Goal: Find specific page/section: Find specific page/section

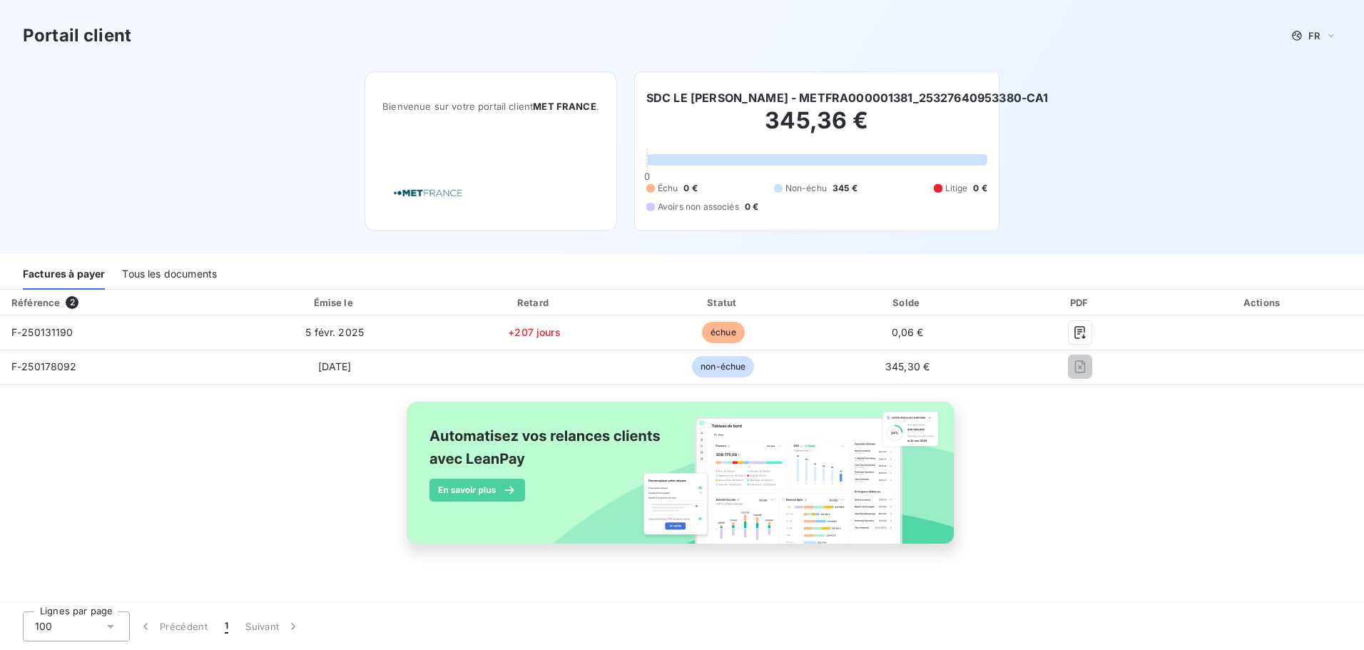
click at [161, 274] on div "Tous les documents" at bounding box center [169, 275] width 95 height 30
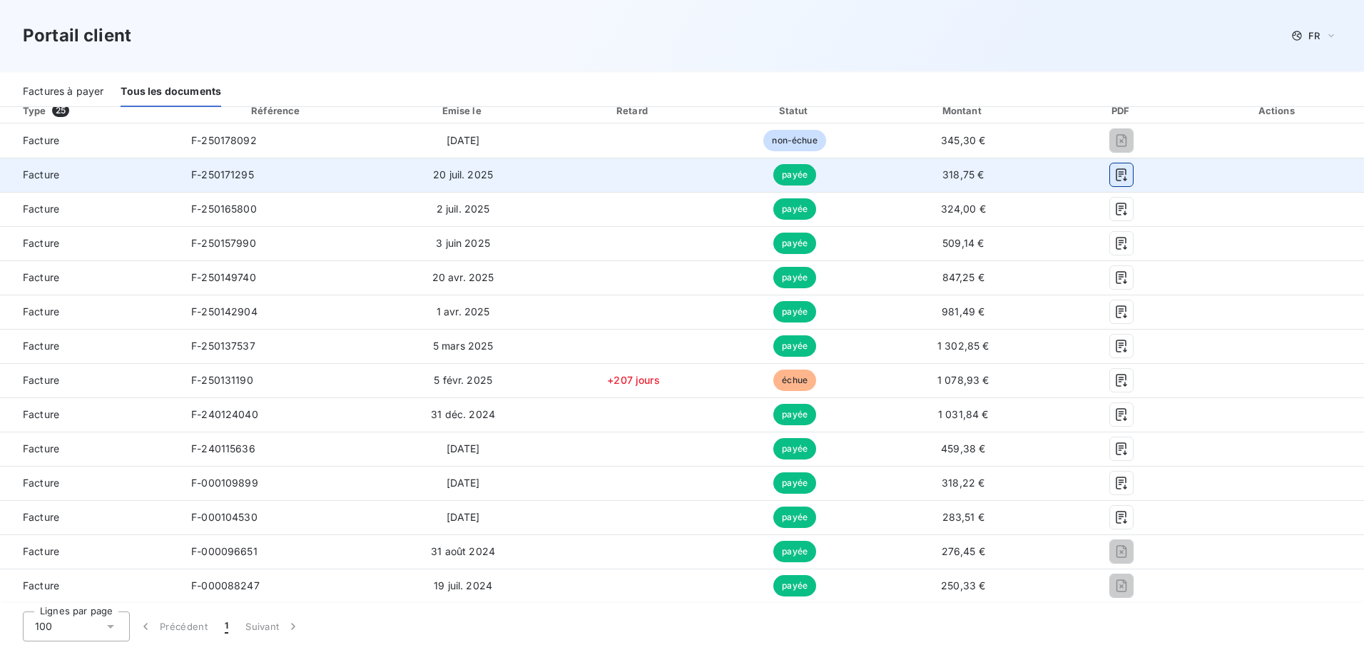
scroll to position [214, 0]
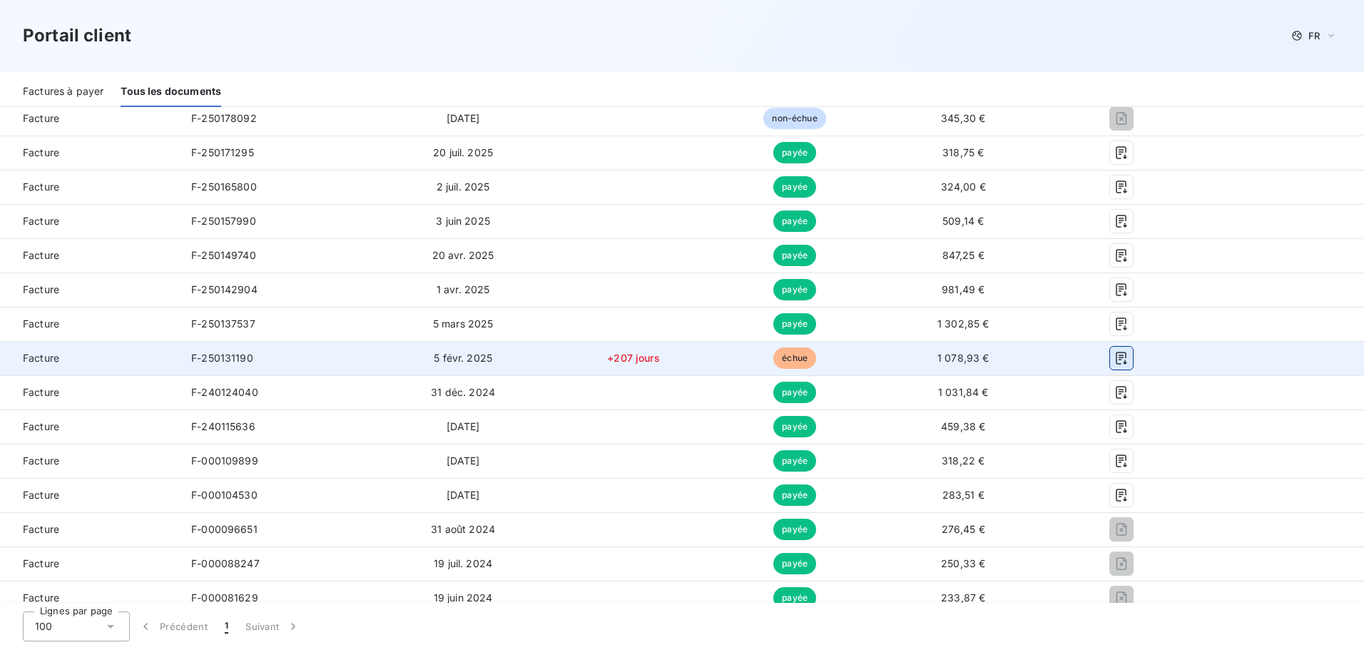
click at [1115, 360] on icon "button" at bounding box center [1122, 358] width 14 height 14
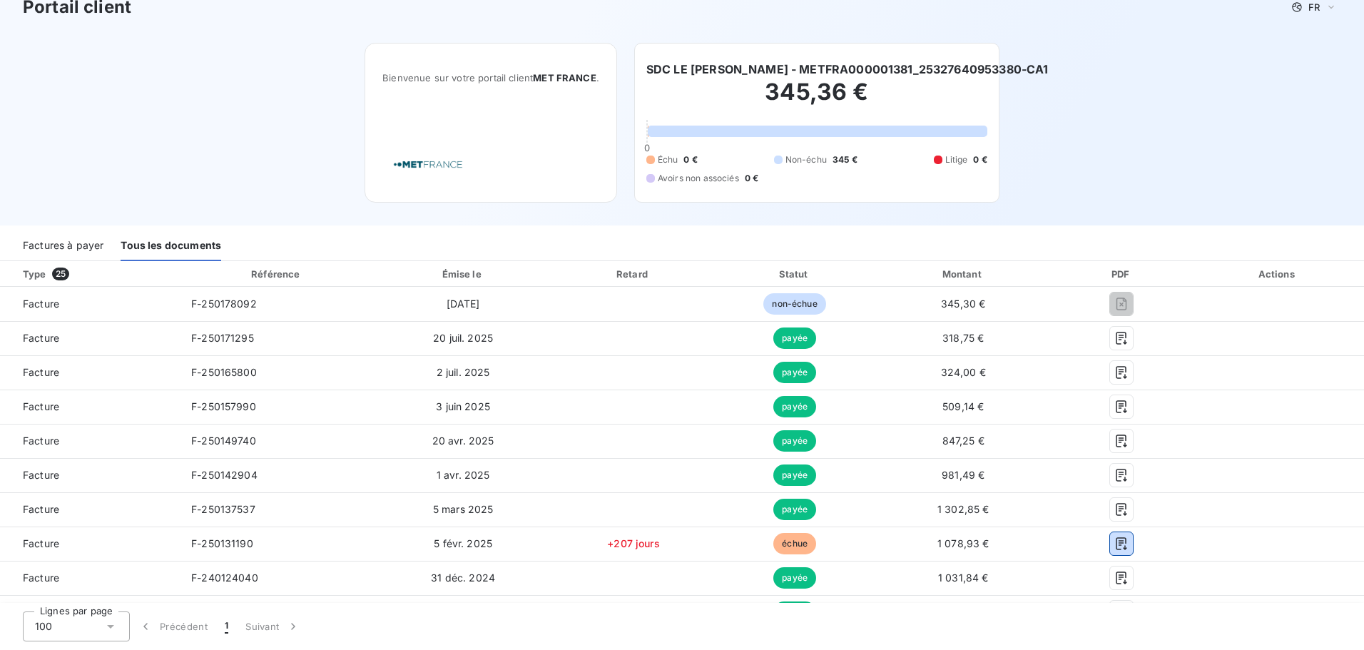
scroll to position [0, 0]
